Goal: Task Accomplishment & Management: Use online tool/utility

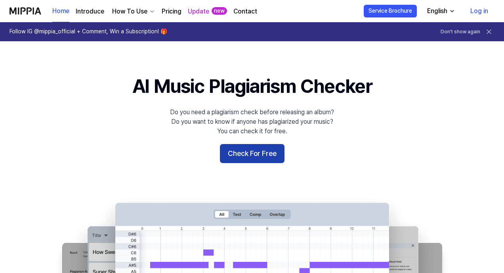
click at [258, 155] on button "Check For Free" at bounding box center [252, 153] width 65 height 19
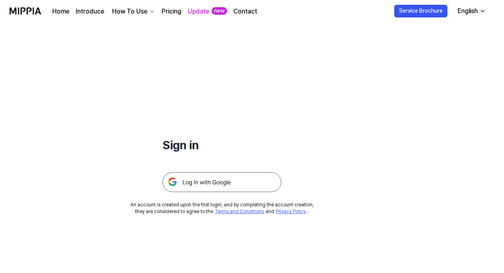
click at [215, 181] on img at bounding box center [222, 182] width 119 height 20
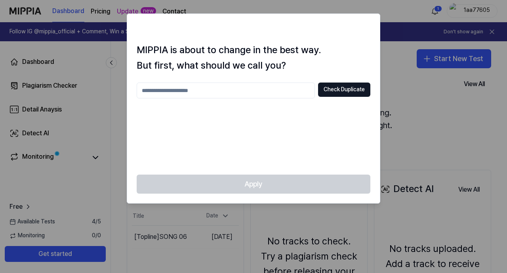
click at [275, 89] on input "text" at bounding box center [226, 90] width 178 height 16
type input "*****"
click at [350, 89] on button "Check Duplicate" at bounding box center [344, 89] width 52 height 14
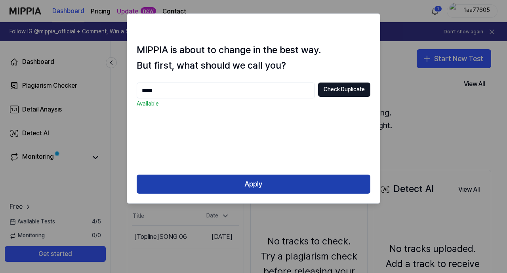
click at [268, 189] on button "Apply" at bounding box center [254, 183] width 234 height 19
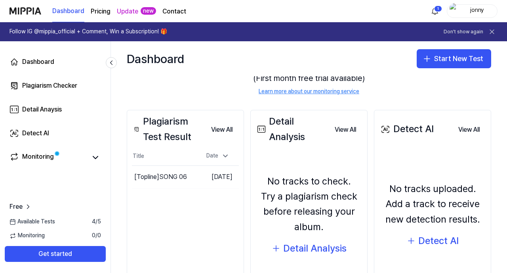
scroll to position [62, 0]
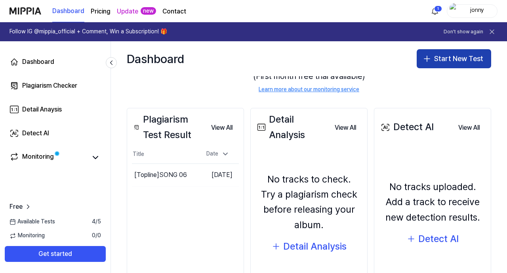
click at [436, 57] on button "Start New Test" at bounding box center [454, 58] width 75 height 19
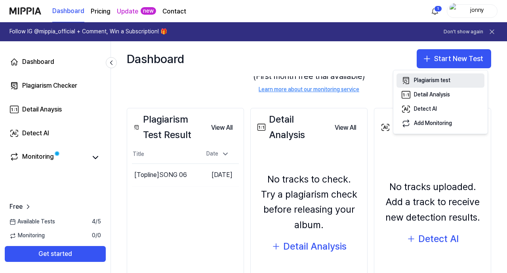
click at [433, 81] on div "Plagiarism test" at bounding box center [432, 81] width 36 height 8
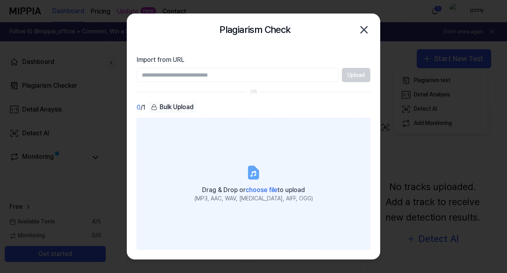
click at [245, 185] on div "Drag & Drop or choose file to upload" at bounding box center [254, 189] width 119 height 11
click at [0, 0] on input "Drag & Drop or choose file to upload (MP3, AAC, WAV, FLAC, AIFF, OGG)" at bounding box center [0, 0] width 0 height 0
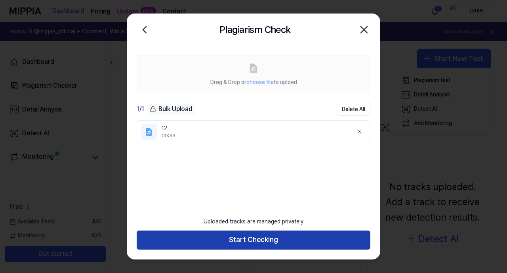
click at [257, 240] on button "Start Checking" at bounding box center [254, 239] width 234 height 19
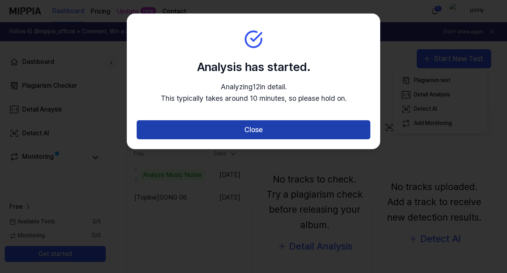
click at [258, 130] on button "Close" at bounding box center [254, 129] width 234 height 19
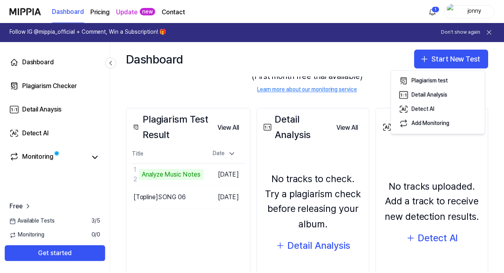
scroll to position [111, 0]
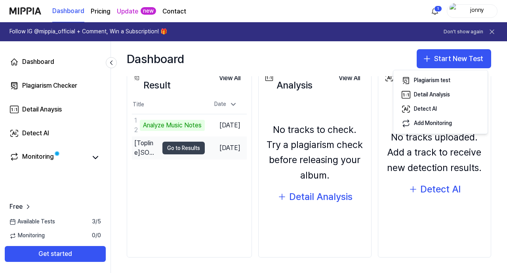
click at [192, 148] on button "Go to Results" at bounding box center [184, 148] width 42 height 13
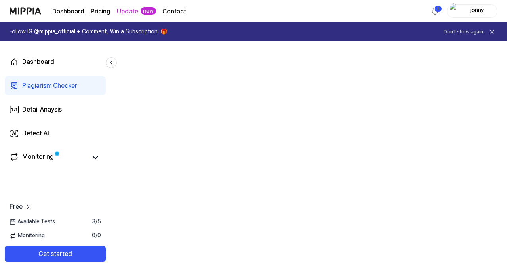
click at [492, 31] on icon at bounding box center [492, 32] width 8 height 8
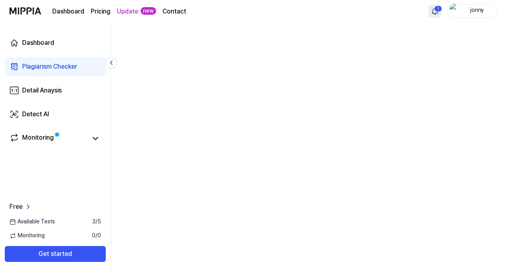
click at [437, 14] on html "Dashboard Pricing Update new Contact 1 jonny Dashboard Plagiarism Checker Detai…" at bounding box center [253, 136] width 507 height 273
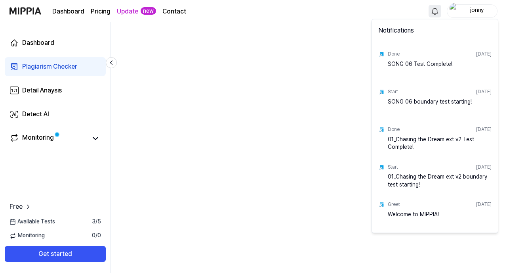
click at [432, 64] on div "SONG 06 Test Complete!" at bounding box center [440, 68] width 104 height 16
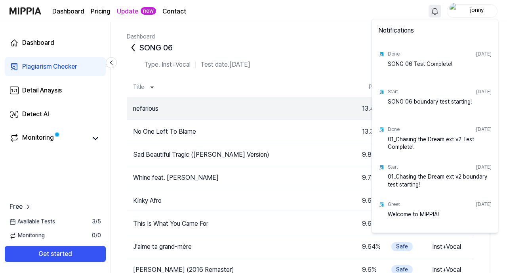
click at [439, 12] on html "Dashboard Pricing Update new Contact jonny Dashboard Plagiarism Checker Detail …" at bounding box center [253, 136] width 507 height 273
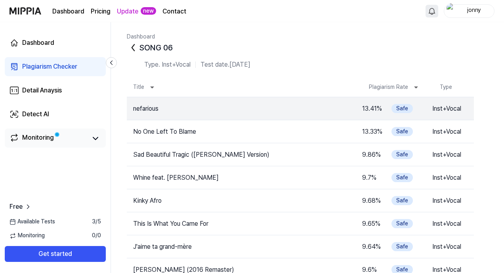
click at [39, 138] on div "Monitoring" at bounding box center [38, 138] width 32 height 11
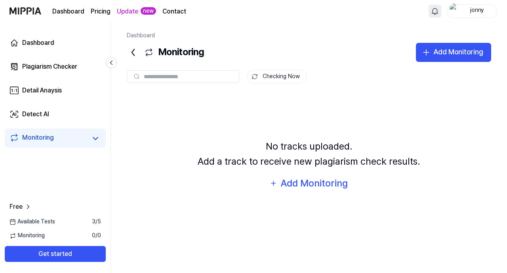
click at [89, 138] on div "Monitoring" at bounding box center [56, 138] width 92 height 11
click at [131, 54] on icon at bounding box center [133, 52] width 13 height 13
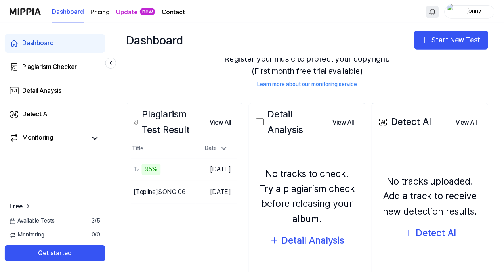
scroll to position [52, 0]
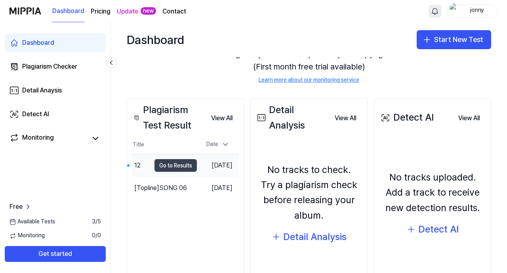
click at [170, 167] on button "Go to Results" at bounding box center [176, 165] width 42 height 13
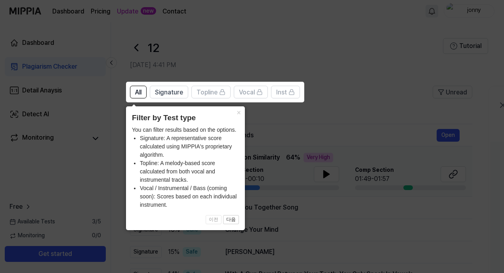
click at [355, 109] on icon at bounding box center [253, 136] width 507 height 273
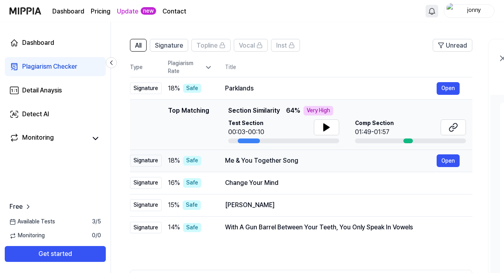
scroll to position [47, 0]
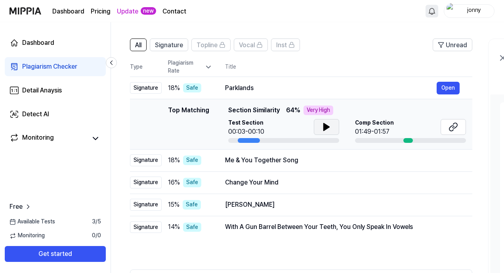
click at [325, 126] on icon at bounding box center [327, 126] width 6 height 7
click at [325, 126] on icon at bounding box center [325, 127] width 2 height 6
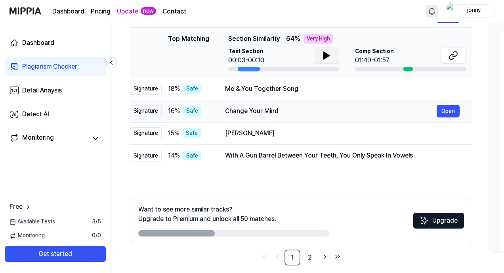
scroll to position [120, 0]
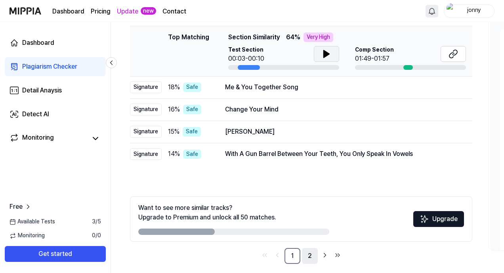
click at [310, 255] on link "2" at bounding box center [310, 256] width 16 height 16
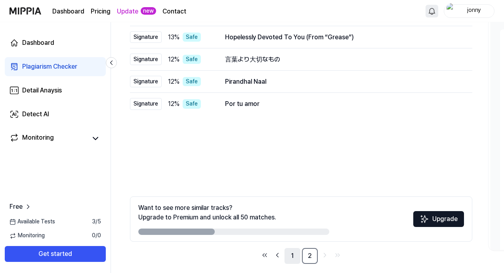
click at [291, 254] on link "1" at bounding box center [293, 256] width 16 height 16
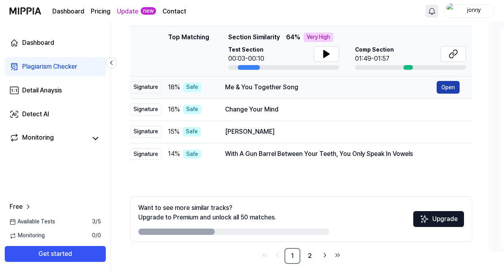
click at [445, 89] on button "Open" at bounding box center [448, 87] width 23 height 13
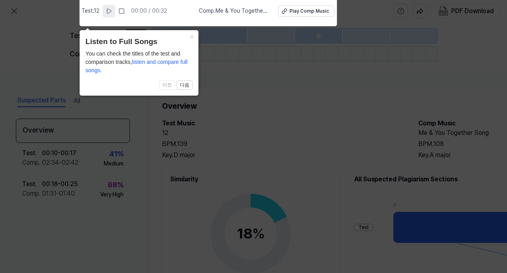
click at [107, 7] on button at bounding box center [109, 11] width 13 height 13
click at [124, 13] on rect at bounding box center [122, 11] width 5 height 5
click at [191, 38] on button "×" at bounding box center [192, 35] width 13 height 11
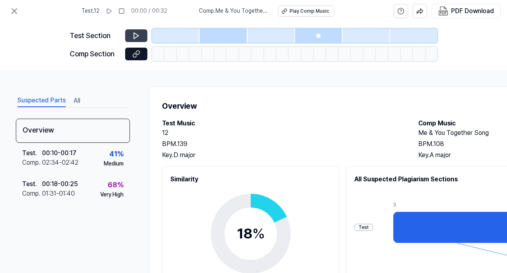
click at [136, 35] on icon at bounding box center [136, 36] width 8 height 8
click at [138, 34] on icon at bounding box center [136, 36] width 8 height 8
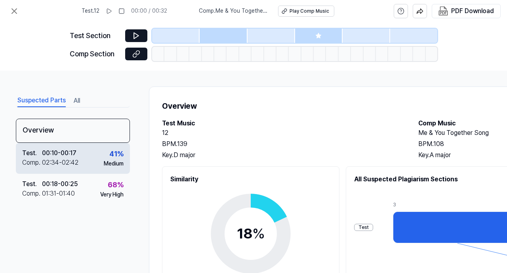
click at [109, 161] on div "Medium" at bounding box center [114, 164] width 20 height 8
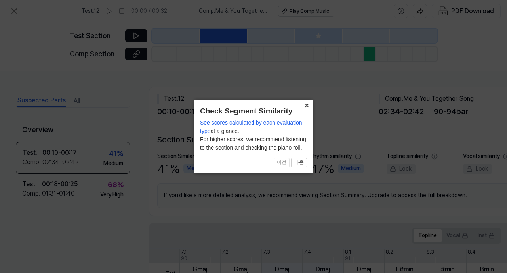
click at [309, 105] on button "×" at bounding box center [306, 104] width 13 height 11
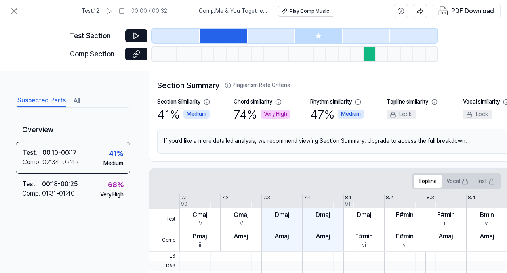
scroll to position [55, 0]
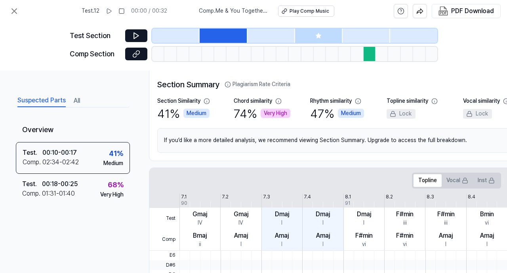
click at [76, 91] on div "Suspected Parts All Overview Test . 00:10 - 00:17 Comp . 02:34 - 02:42 41 % Med…" at bounding box center [253, 172] width 507 height 202
click at [74, 101] on button "All" at bounding box center [77, 100] width 6 height 13
click at [42, 98] on button "Suspected Parts" at bounding box center [41, 100] width 48 height 13
click at [13, 10] on icon at bounding box center [14, 11] width 5 height 5
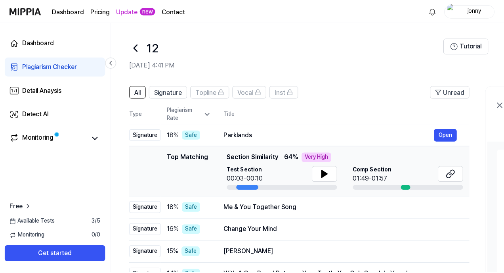
scroll to position [120, 0]
